Goal: Find specific page/section: Find specific page/section

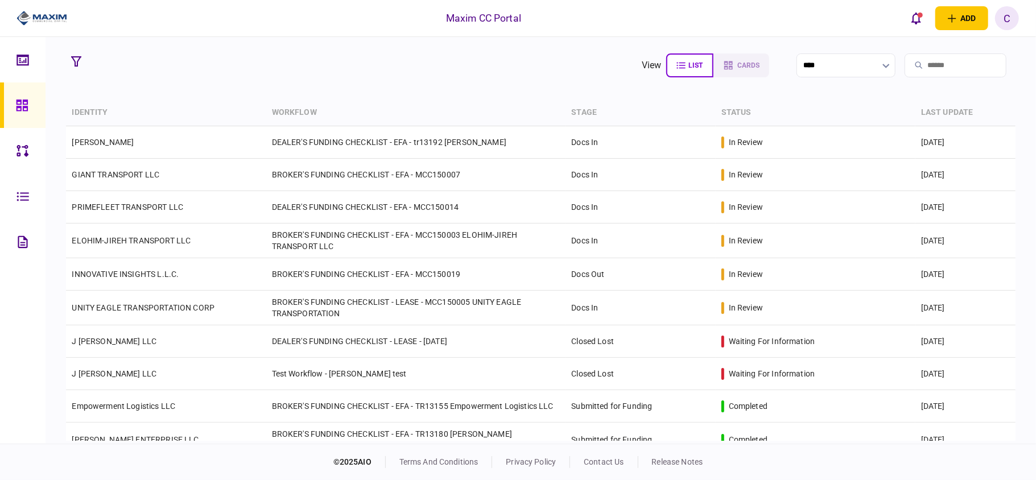
click at [909, 66] on input "search" at bounding box center [956, 65] width 102 height 24
paste input "*********"
type input "*********"
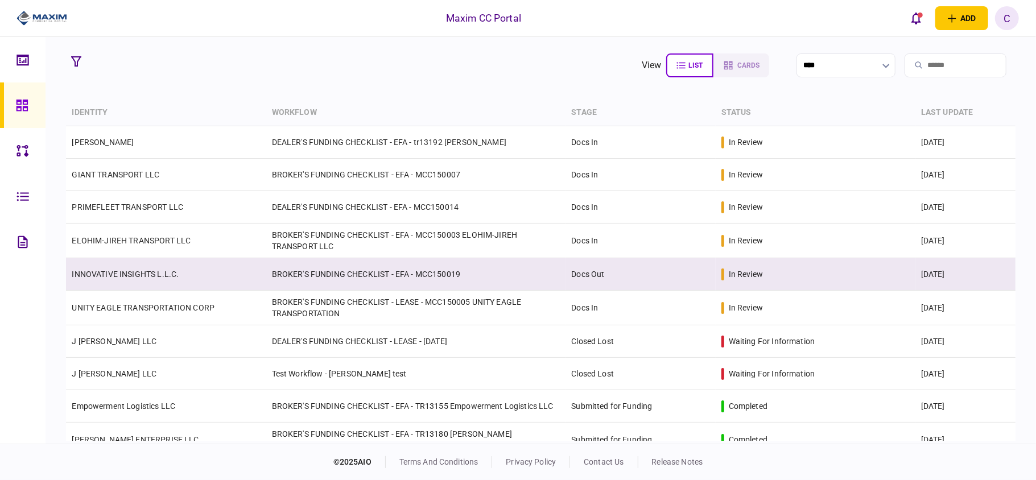
click at [189, 274] on td "INNOVATIVE INSIGHTS L.L.C." at bounding box center [166, 274] width 200 height 32
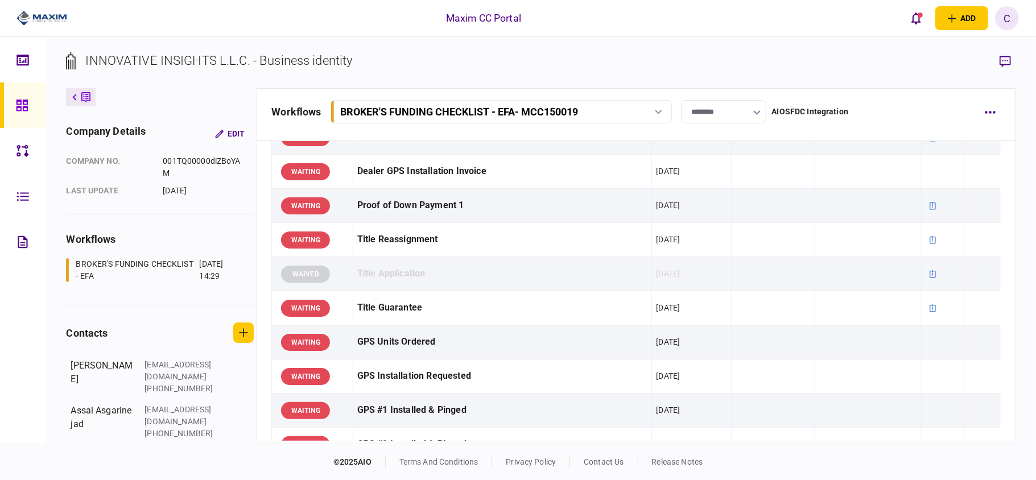
scroll to position [910, 0]
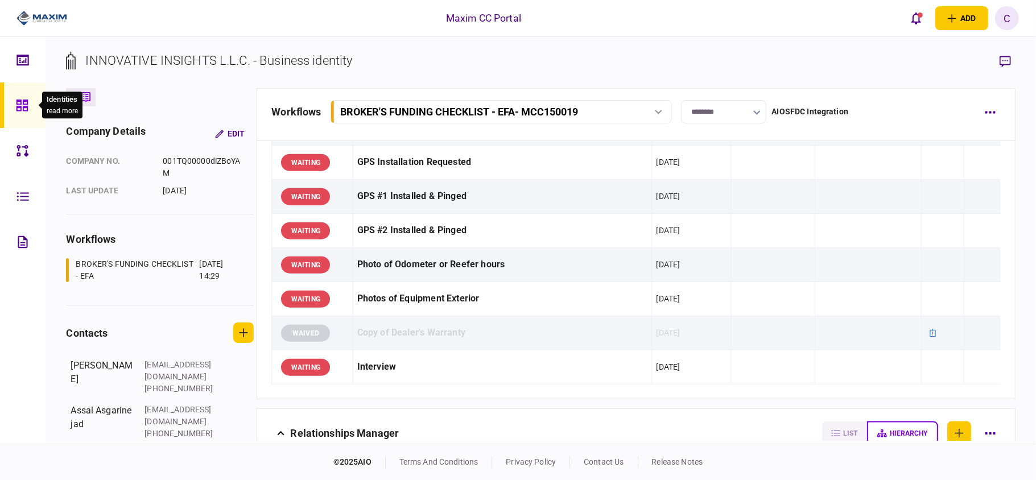
click at [16, 102] on icon at bounding box center [22, 105] width 13 height 13
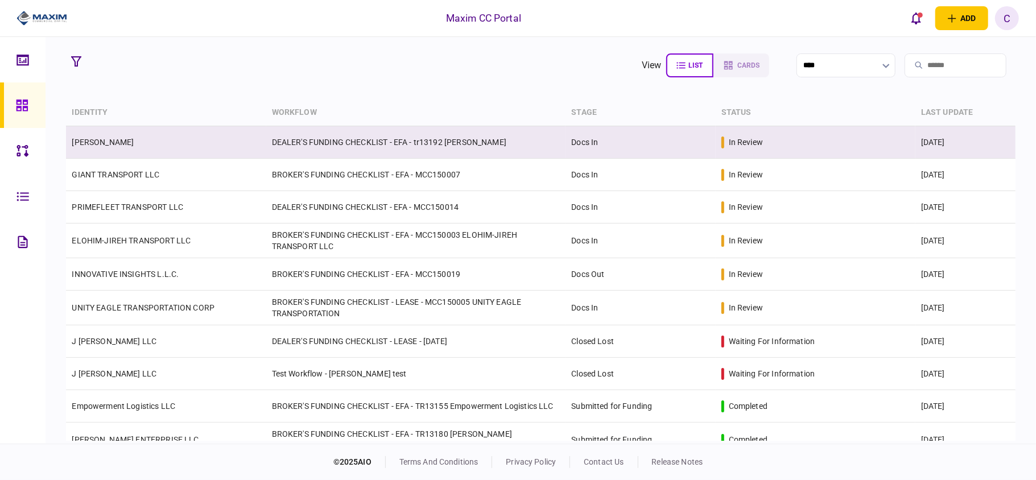
click at [435, 143] on td "DEALER'S FUNDING CHECKLIST - EFA - tr13192 [PERSON_NAME]" at bounding box center [416, 142] width 300 height 32
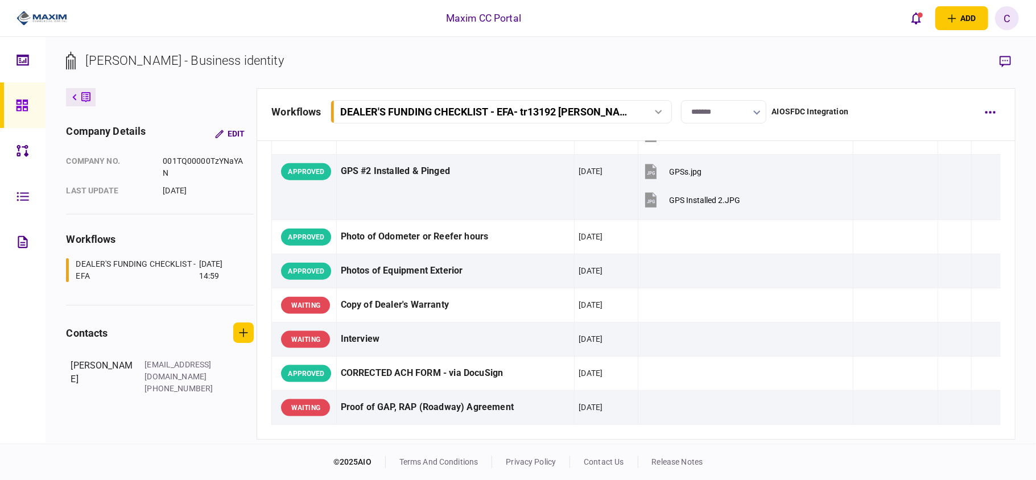
scroll to position [834, 0]
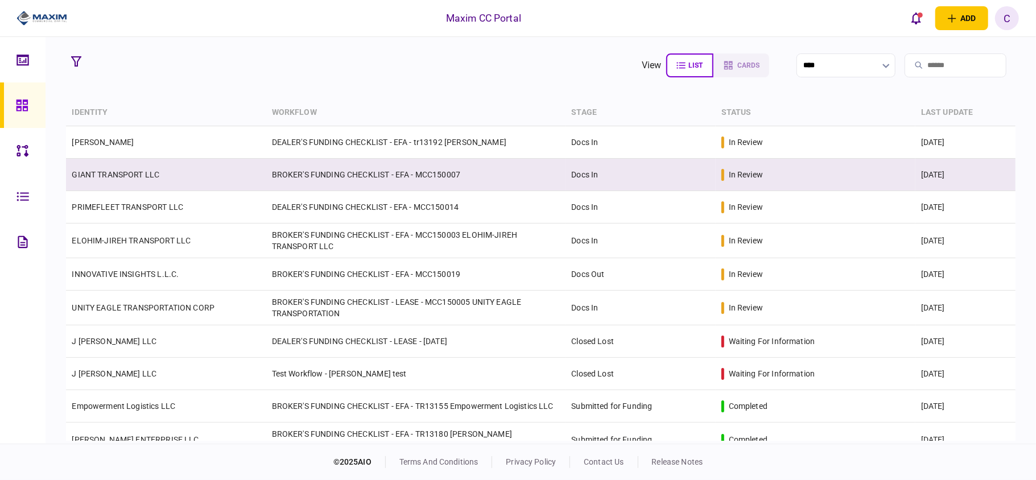
click at [170, 176] on td "GIANT TRANSPORT LLC" at bounding box center [166, 175] width 200 height 32
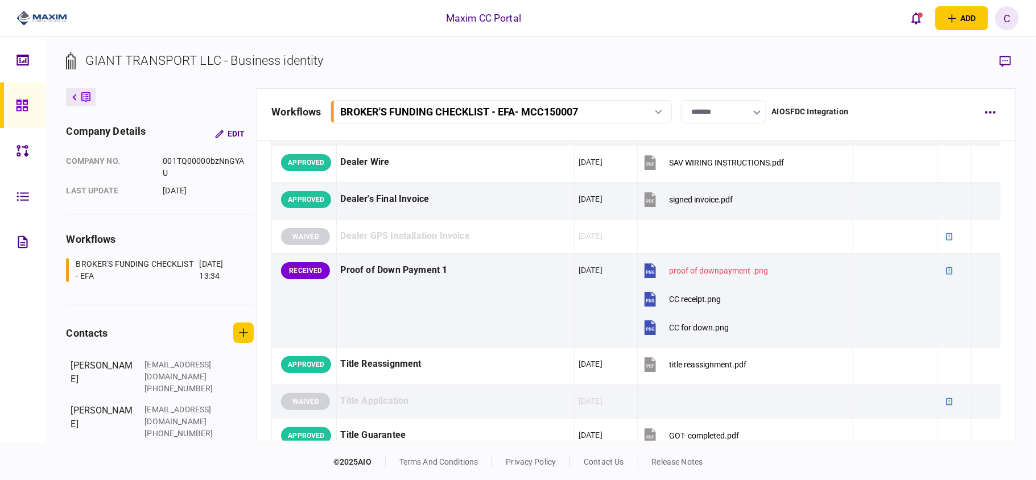
scroll to position [759, 0]
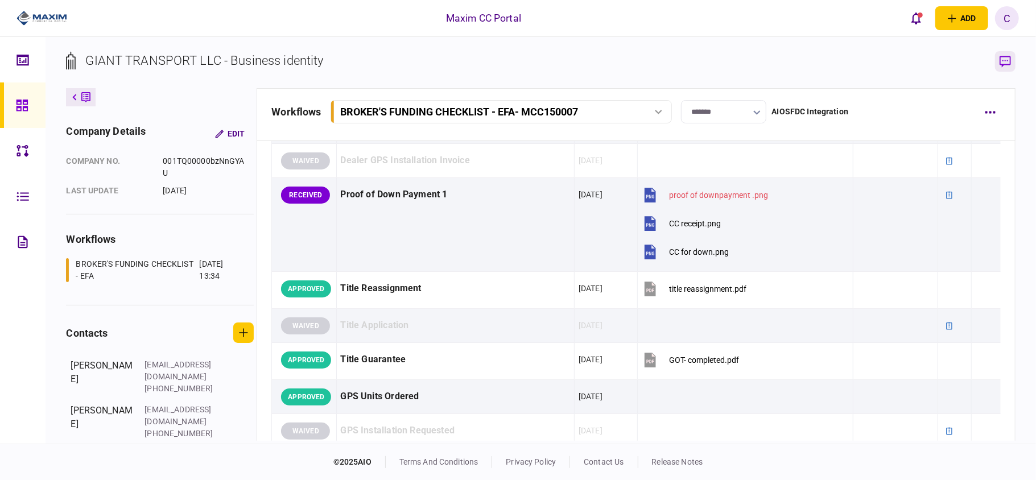
click at [1006, 63] on icon "button" at bounding box center [1005, 62] width 11 height 12
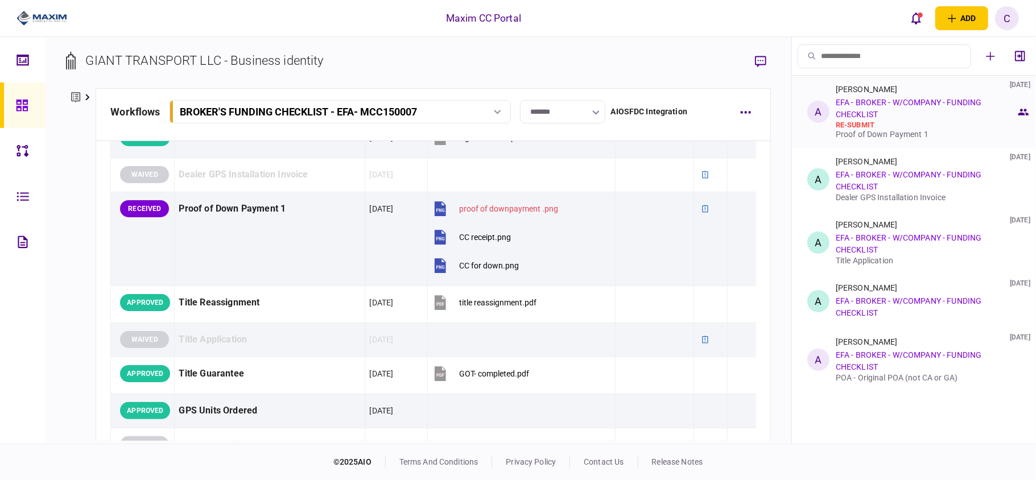
click at [874, 107] on link "EFA - BROKER - W/COMPANY - FUNDING CHECKLIST" at bounding box center [909, 108] width 146 height 21
click at [818, 114] on div "A" at bounding box center [818, 112] width 22 height 22
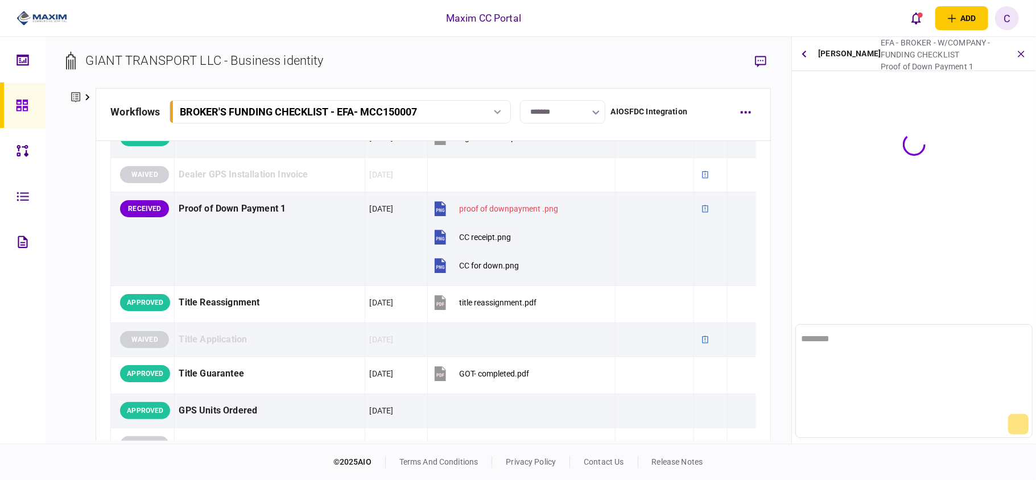
scroll to position [0, 0]
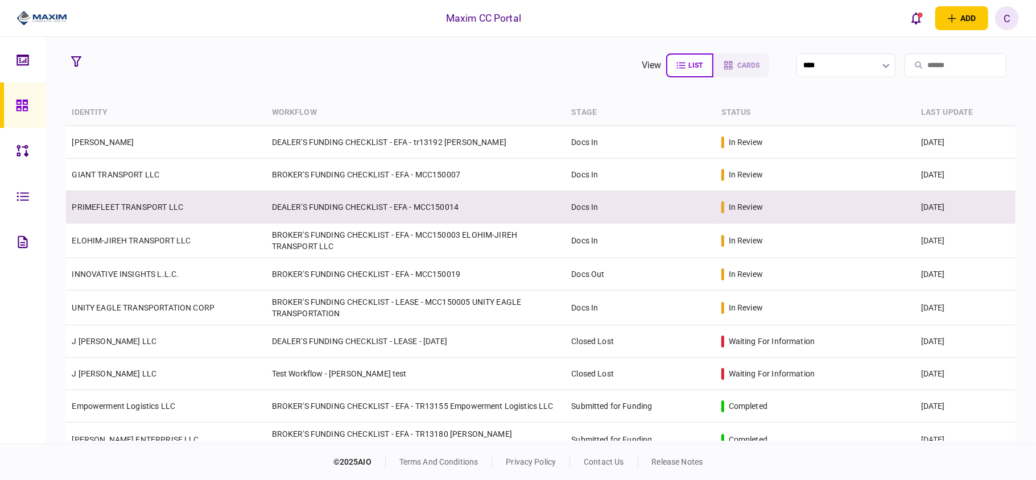
click at [326, 208] on td "DEALER'S FUNDING CHECKLIST - EFA - MCC150014" at bounding box center [416, 207] width 300 height 32
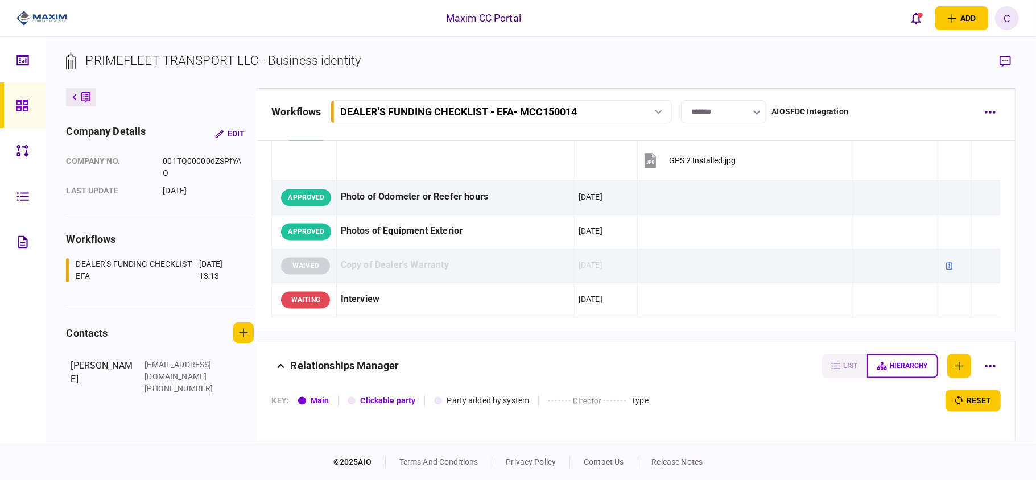
scroll to position [1745, 0]
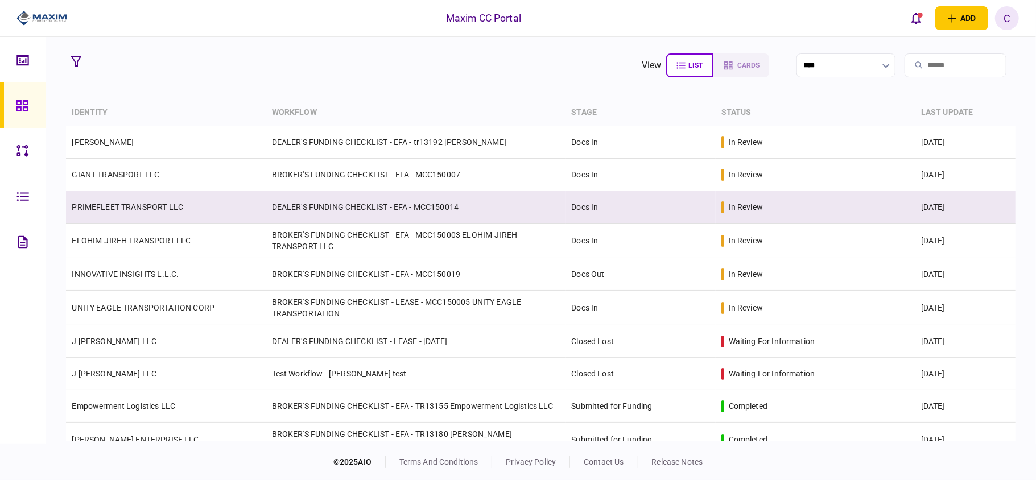
click at [126, 215] on td "PRIMEFLEET TRANSPORT LLC" at bounding box center [166, 207] width 200 height 32
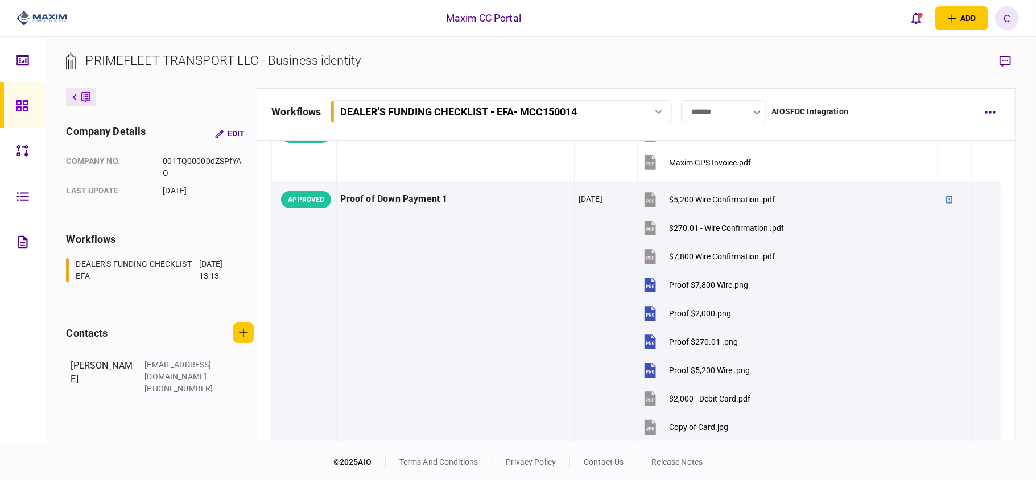
scroll to position [1214, 0]
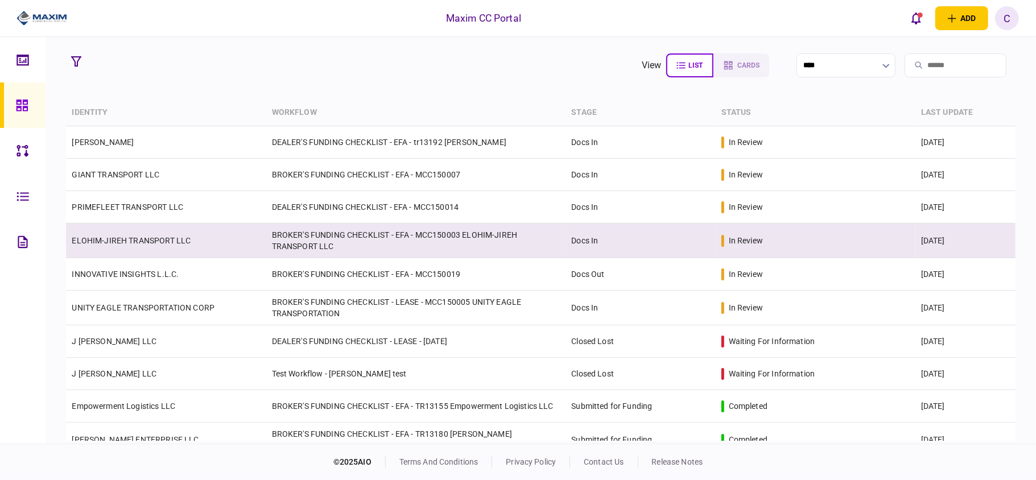
click at [272, 238] on td "BROKER'S FUNDING CHECKLIST - EFA - MCC150003 ELOHIM-JIREH TRANSPORT LLC" at bounding box center [416, 241] width 300 height 35
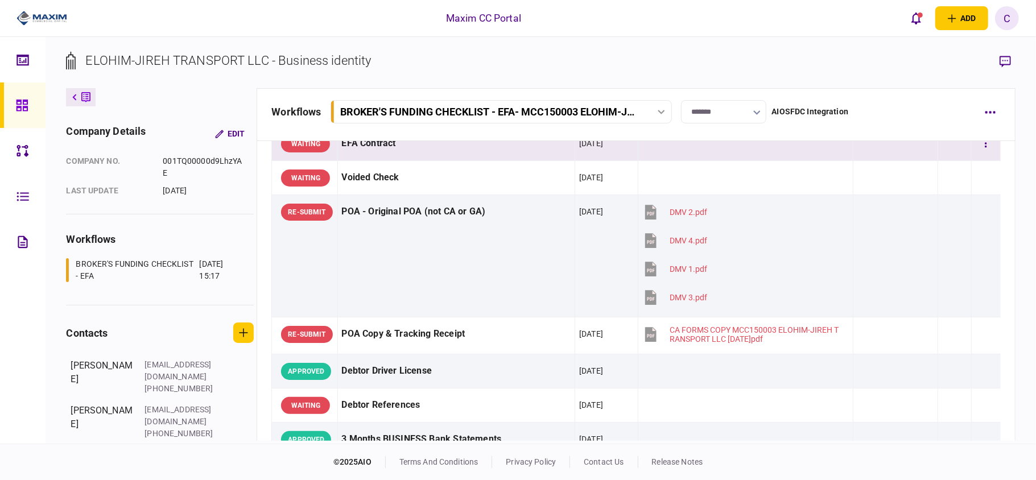
scroll to position [151, 0]
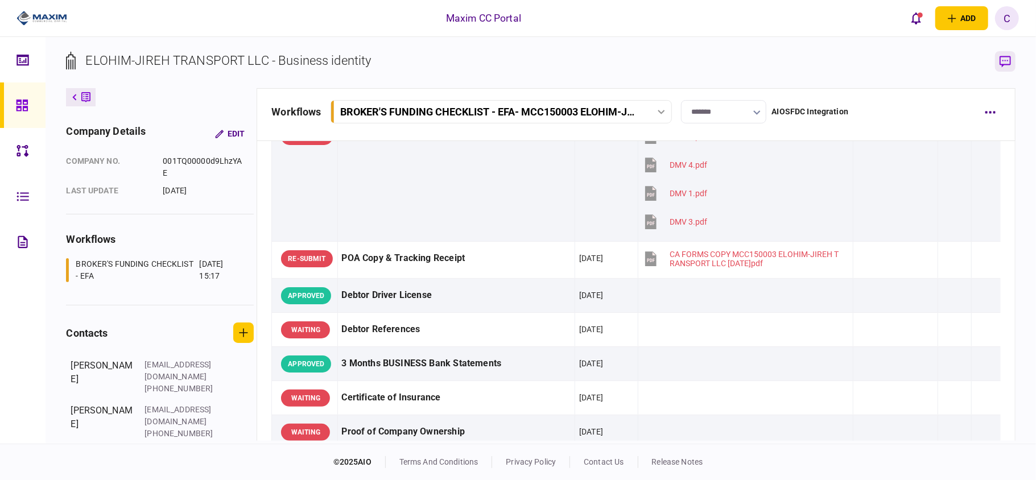
click at [1010, 59] on icon "button" at bounding box center [1005, 62] width 11 height 12
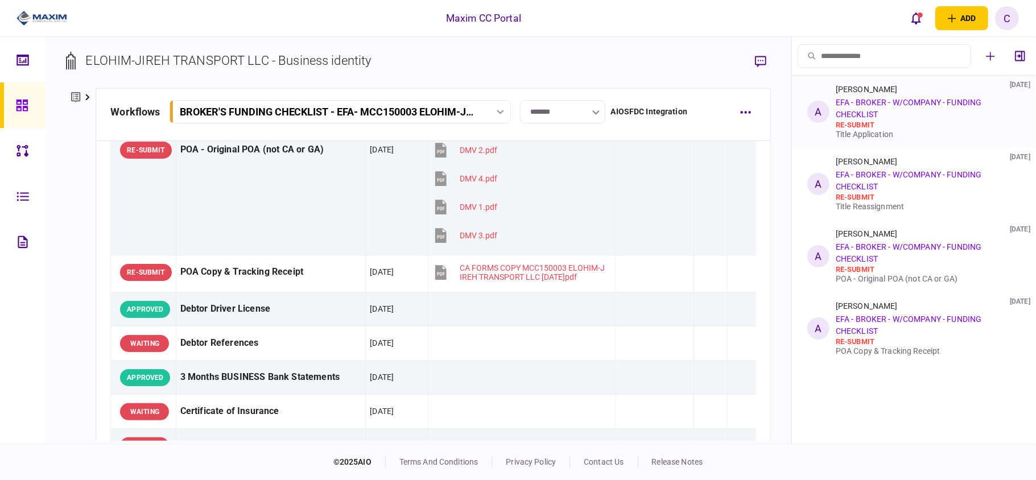
click at [868, 98] on link "EFA - BROKER - W/COMPANY - FUNDING CHECKLIST" at bounding box center [909, 108] width 146 height 21
click at [920, 107] on link "EFA - BROKER - W/COMPANY - FUNDING CHECKLIST" at bounding box center [909, 108] width 146 height 21
click at [852, 127] on div "re-submit" at bounding box center [926, 125] width 180 height 9
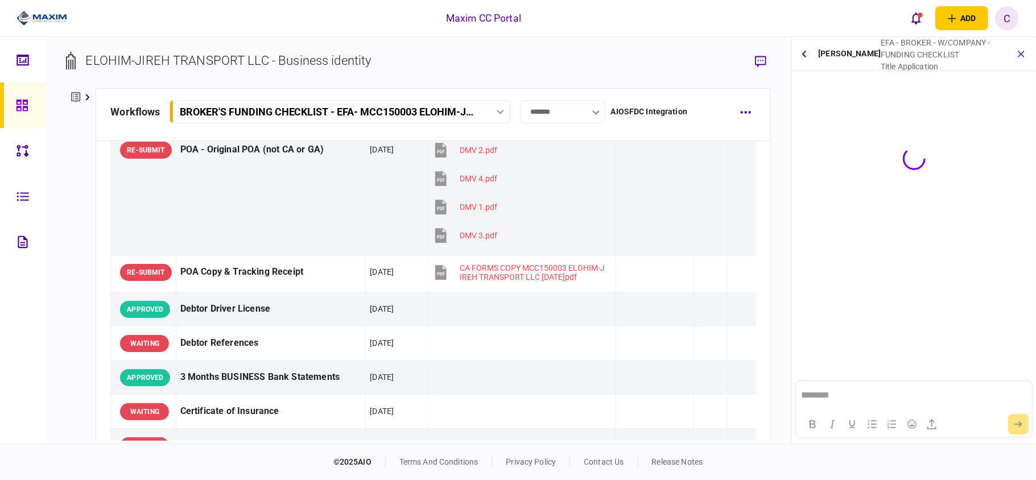
scroll to position [0, 0]
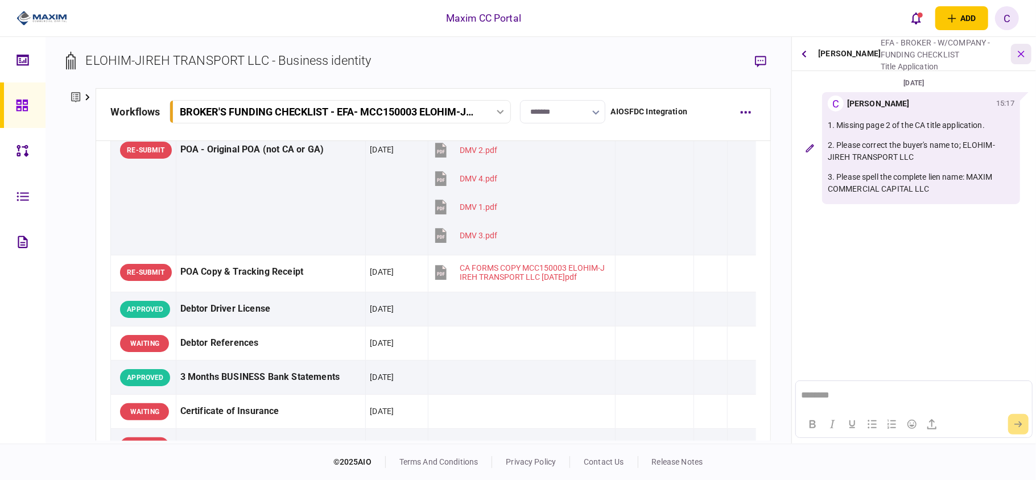
click at [1020, 51] on icon "button" at bounding box center [1021, 53] width 13 height 13
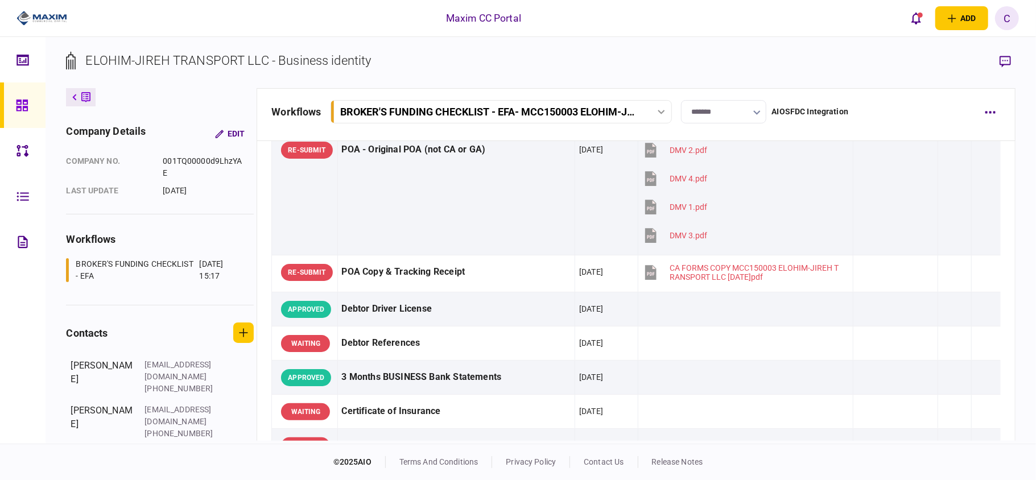
scroll to position [151, 0]
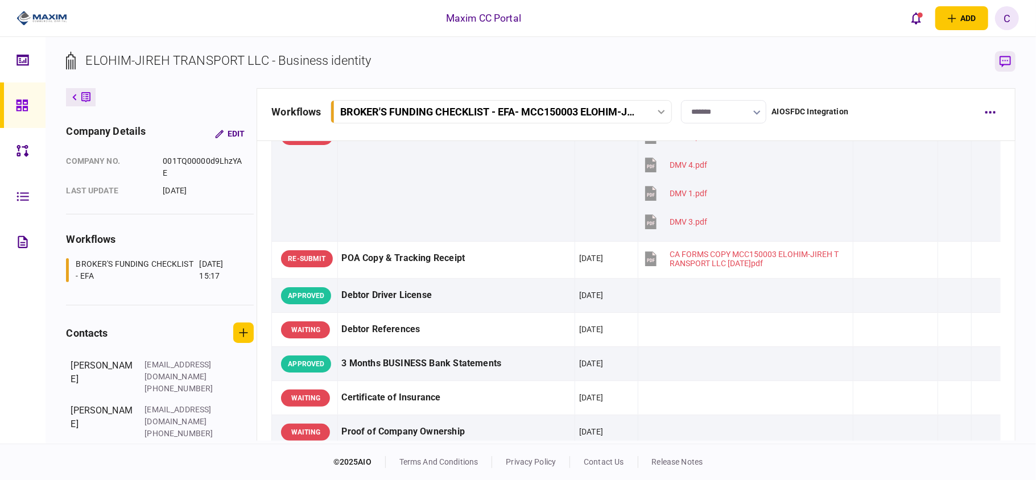
click at [1004, 59] on icon "button" at bounding box center [1005, 62] width 11 height 12
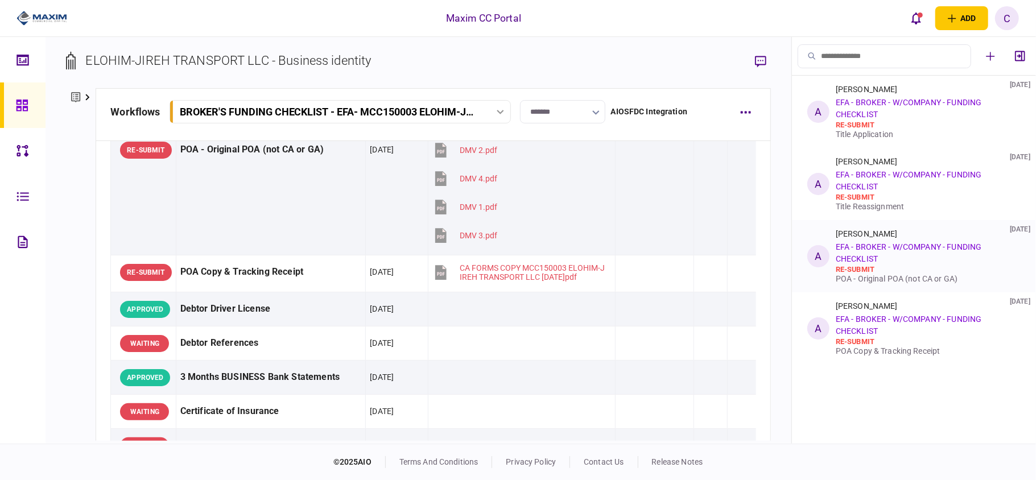
click at [882, 287] on li "A [PERSON_NAME] [DATE] EFA - BROKER - W/COMPANY - FUNDING CHECKLIST re-submit P…" at bounding box center [914, 256] width 244 height 72
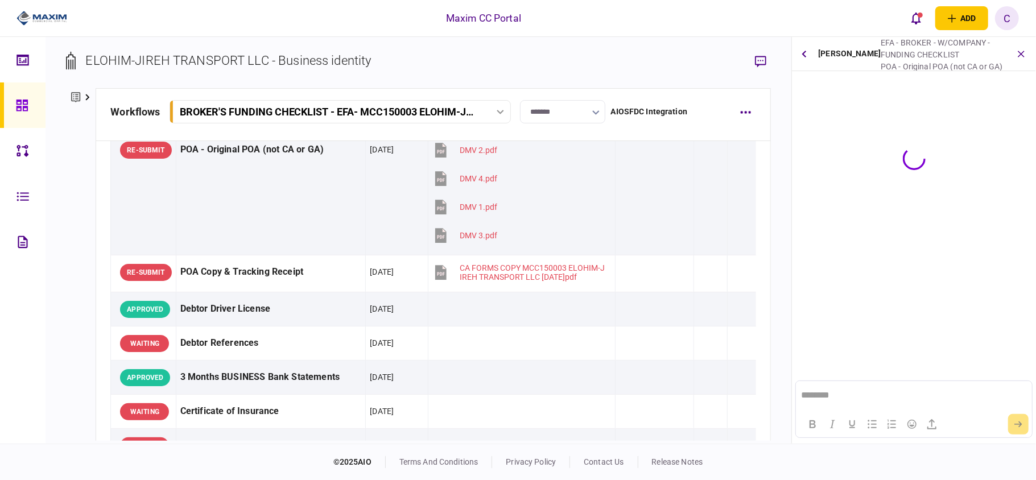
scroll to position [0, 0]
click at [1019, 53] on icon "button" at bounding box center [1021, 53] width 13 height 13
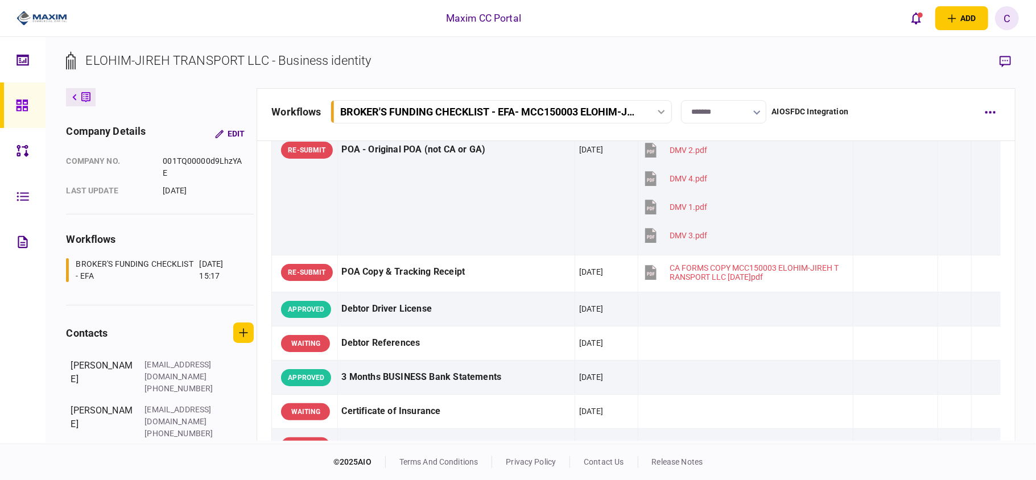
scroll to position [151, 0]
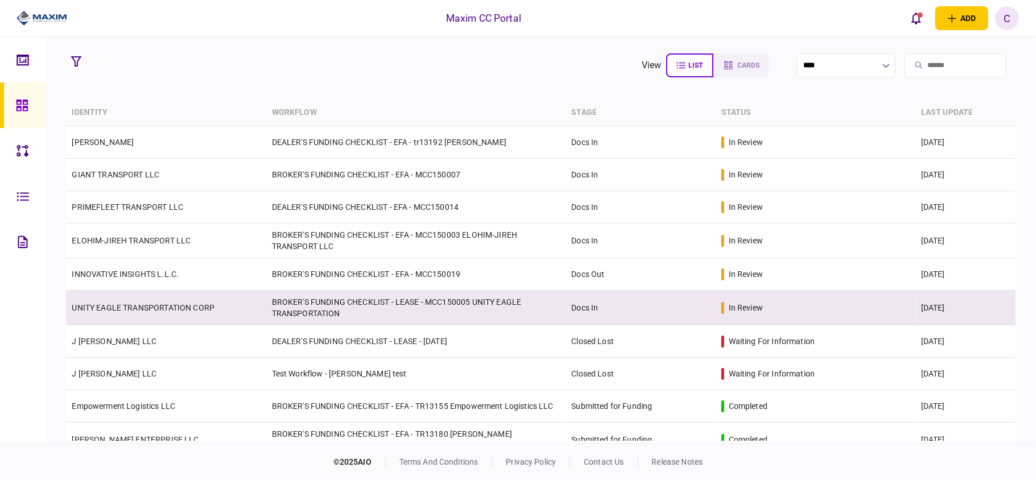
click at [388, 310] on td "BROKER'S FUNDING CHECKLIST - LEASE - MCC150005 UNITY EAGLE TRANSPORTATION" at bounding box center [416, 308] width 300 height 35
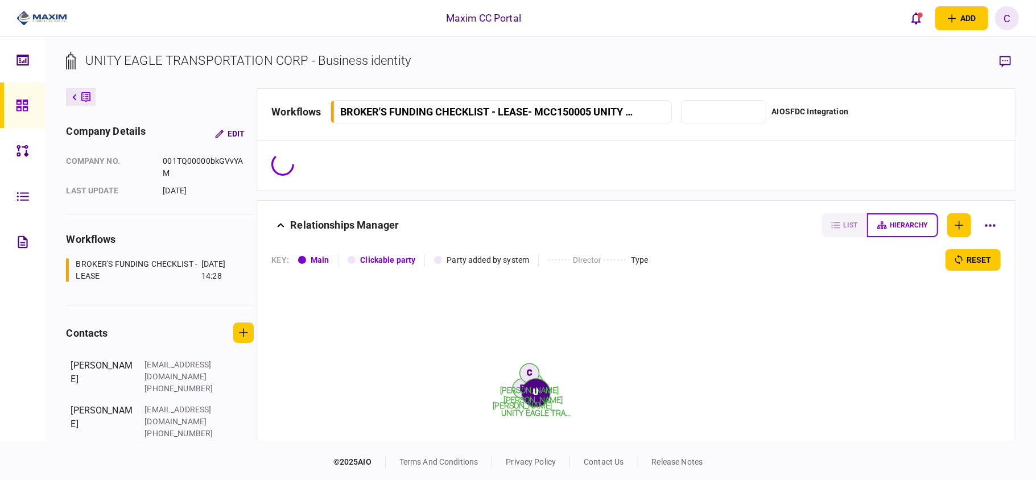
type input "*******"
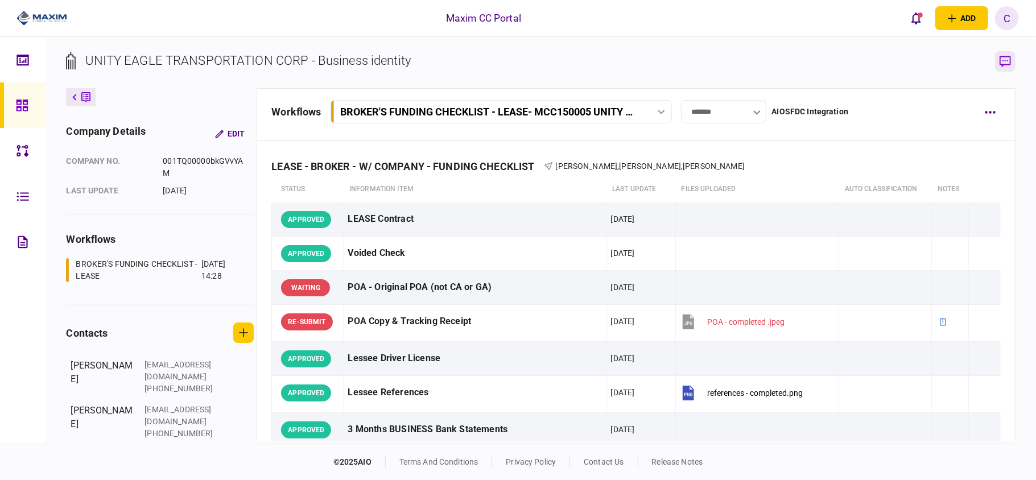
click at [1002, 55] on button "button" at bounding box center [1005, 61] width 20 height 20
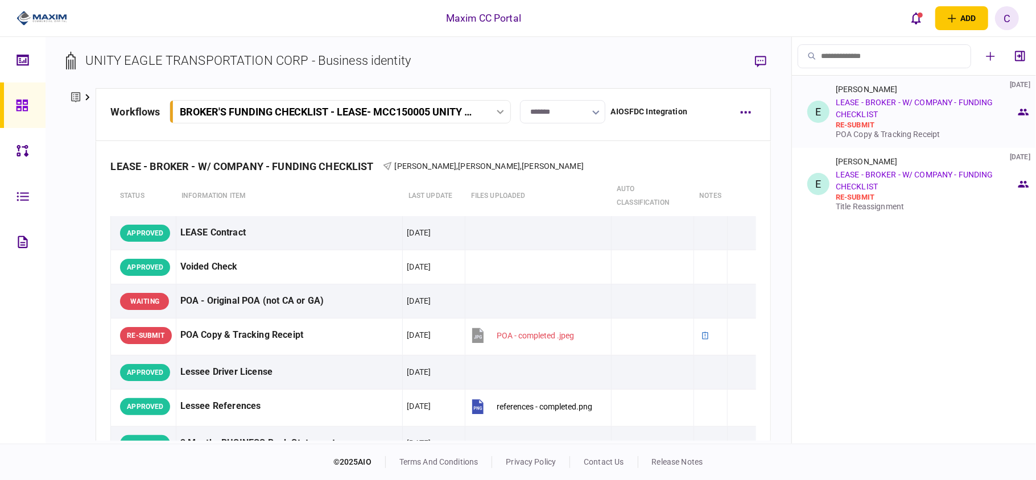
click at [889, 133] on div "POA Copy & Tracking Receipt" at bounding box center [926, 134] width 180 height 9
